Goal: Check status: Check status

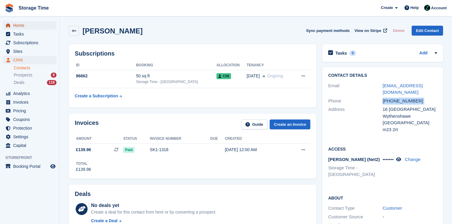
click at [35, 26] on span "Home" at bounding box center [31, 25] width 36 height 8
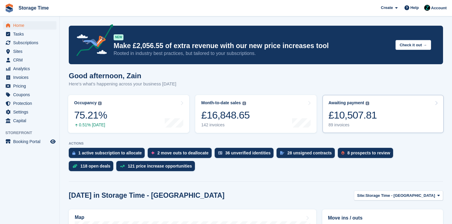
click at [363, 118] on div "£10,507.81" at bounding box center [352, 115] width 48 height 12
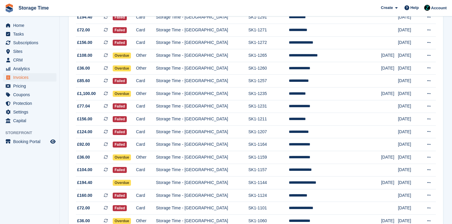
scroll to position [542, 0]
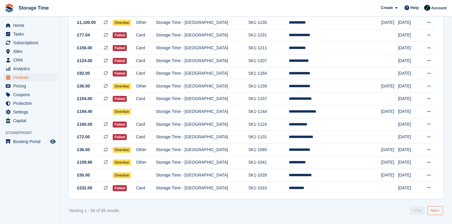
click at [429, 210] on link "Next ›" at bounding box center [435, 210] width 16 height 9
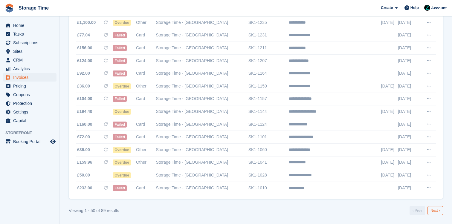
scroll to position [402, 0]
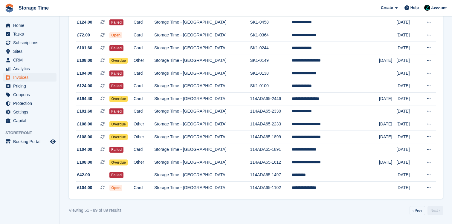
click at [429, 210] on link "Next ›" at bounding box center [435, 210] width 16 height 9
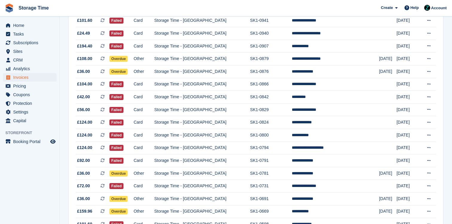
scroll to position [0, 0]
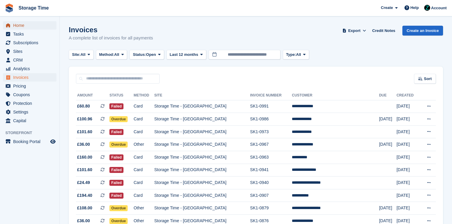
click at [37, 25] on span "Home" at bounding box center [31, 25] width 36 height 8
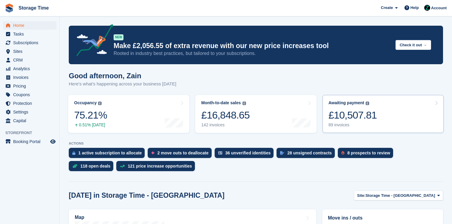
click at [366, 122] on div "Awaiting payment The total outstanding balance on all open invoices. £10,507.81…" at bounding box center [352, 113] width 48 height 27
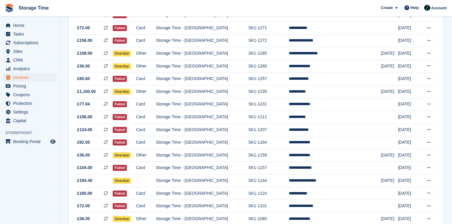
scroll to position [542, 0]
